Goal: Information Seeking & Learning: Check status

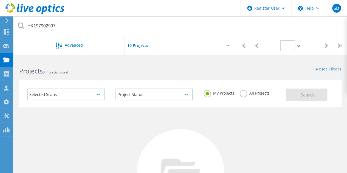
type input "1"
click at [240, 95] on label "All Projects" at bounding box center [254, 92] width 30 height 5
click at [0, 0] on input "All Projects" at bounding box center [0, 0] width 0 height 0
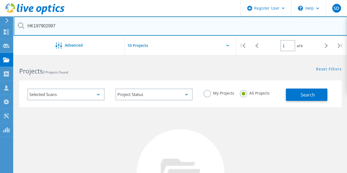
click at [49, 25] on input "HK197902997" at bounding box center [180, 25] width 333 height 19
paste input "APX00221800324"
type input "APX00221800324"
click at [206, 19] on input "APX00221800324" at bounding box center [180, 25] width 333 height 19
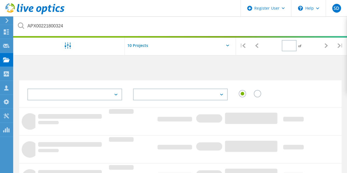
type input "1"
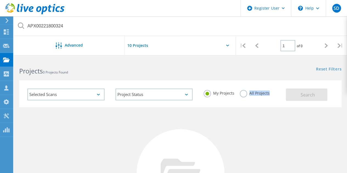
drag, startPoint x: 251, startPoint y: 102, endPoint x: 241, endPoint y: 92, distance: 14.9
click at [241, 92] on div "My Projects All Projects" at bounding box center [242, 93] width 88 height 20
click at [241, 92] on label "All Projects" at bounding box center [254, 92] width 30 height 5
click at [0, 0] on input "All Projects" at bounding box center [0, 0] width 0 height 0
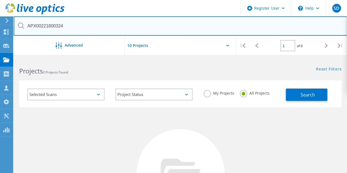
click at [51, 27] on input "APX00221800324" at bounding box center [180, 25] width 333 height 19
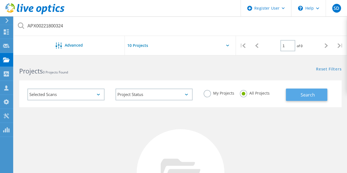
click at [295, 96] on button "Search" at bounding box center [305, 94] width 41 height 12
click at [229, 44] on div at bounding box center [180, 47] width 111 height 22
click at [227, 45] on icon at bounding box center [227, 46] width 3 height 2
click at [145, 45] on input "text" at bounding box center [152, 45] width 55 height 19
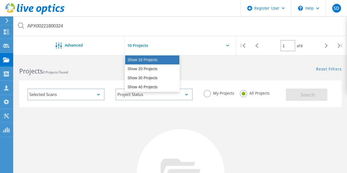
click at [151, 58] on div "Show 10 Projects" at bounding box center [152, 59] width 54 height 9
type input "Show 10 Projects"
